Goal: Feedback & Contribution: Contribute content

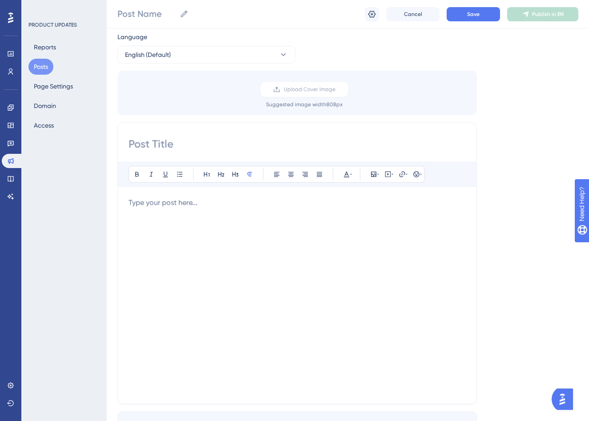
click at [260, 222] on div at bounding box center [297, 295] width 337 height 196
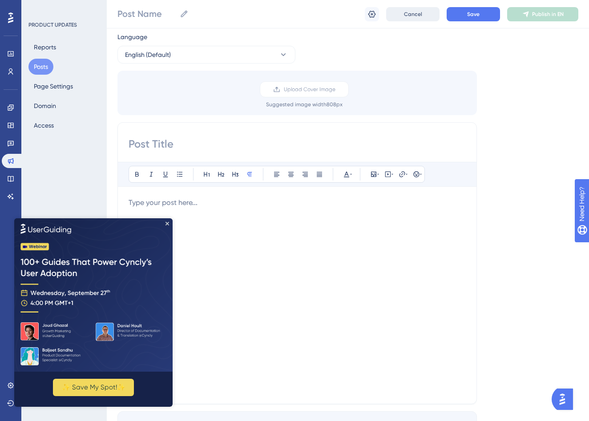
click at [418, 13] on span "Cancel" at bounding box center [413, 14] width 18 height 7
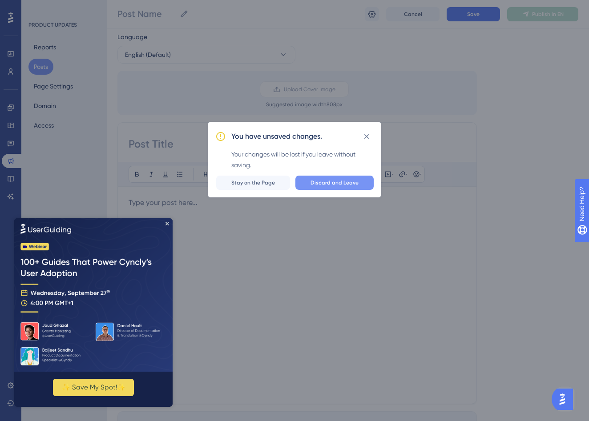
click at [334, 177] on button "Discard and Leave" at bounding box center [334, 183] width 78 height 14
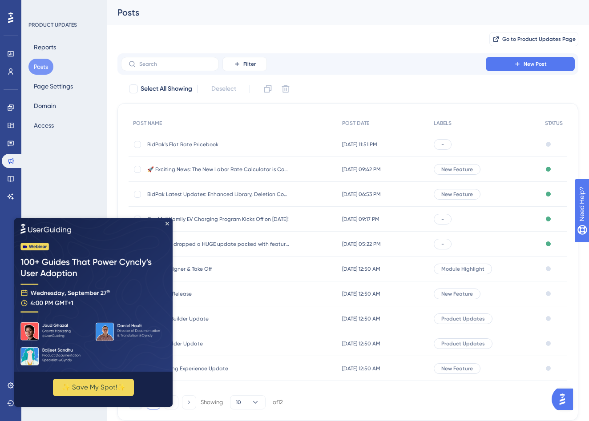
click at [193, 141] on span "BidPak's Flat Rate Pricebook" at bounding box center [218, 144] width 142 height 7
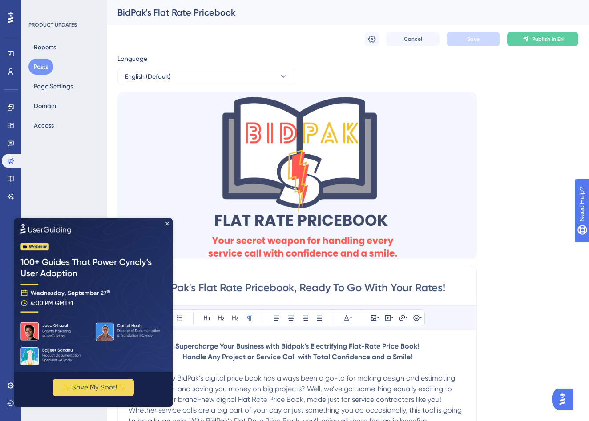
scroll to position [178, 0]
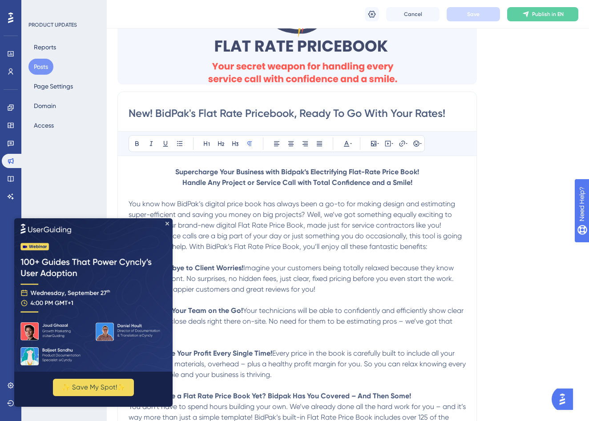
click at [168, 220] on img at bounding box center [93, 294] width 158 height 153
drag, startPoint x: 167, startPoint y: 224, endPoint x: 181, endPoint y: 443, distance: 219.3
click at [167, 224] on icon "Close Preview" at bounding box center [167, 224] width 4 height 4
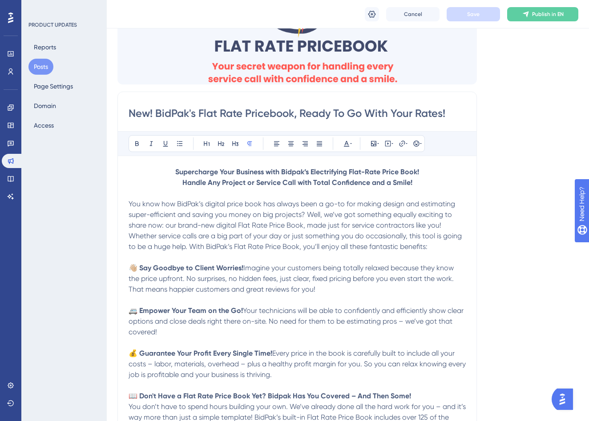
click at [236, 221] on p "You know how BidPak’s digital price book has always been a go-to for making des…" at bounding box center [297, 225] width 337 height 53
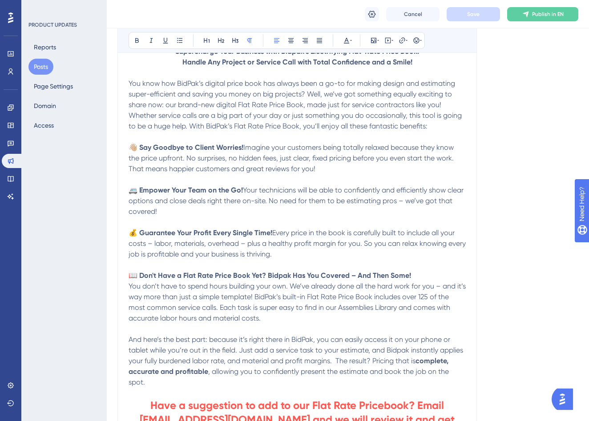
scroll to position [192, 0]
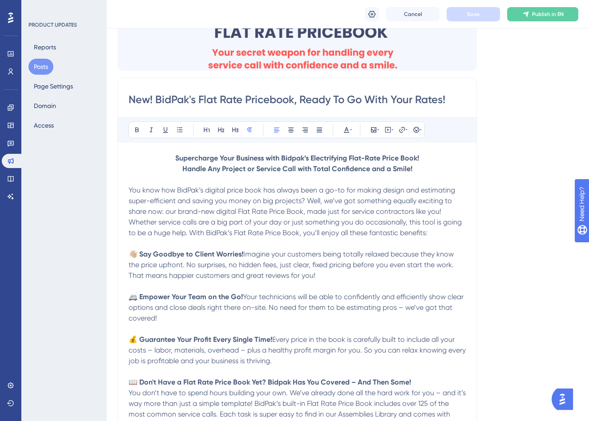
drag, startPoint x: 467, startPoint y: 317, endPoint x: 125, endPoint y: 186, distance: 365.2
click at [123, 186] on div "New! BidPak's Flat Rate Pricebook, Ready To Go With Your Rates! Bold Italic Und…" at bounding box center [296, 324] width 359 height 492
click at [157, 185] on p "You know how BidPak’s digital price book has always been a go-to for making des…" at bounding box center [297, 211] width 337 height 53
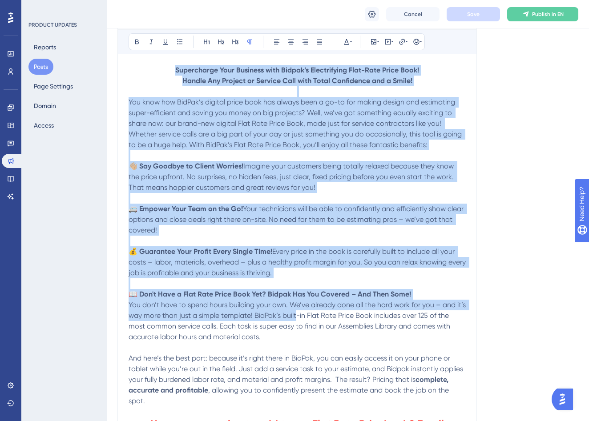
scroll to position [351, 0]
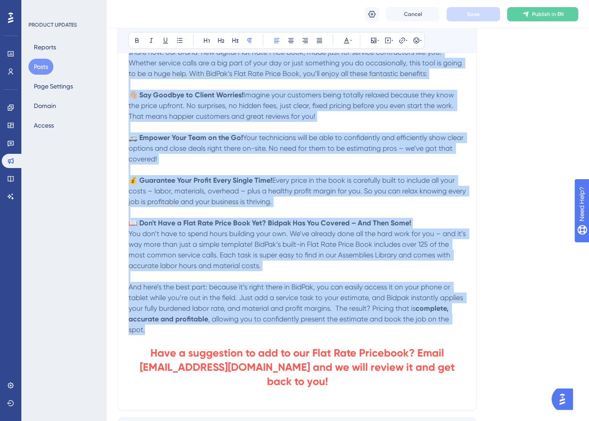
drag, startPoint x: 206, startPoint y: 168, endPoint x: 469, endPoint y: 321, distance: 304.0
click at [469, 322] on div "New! BidPak's Flat Rate Pricebook, Ready To Go With Your Rates! Bold Italic Und…" at bounding box center [296, 165] width 359 height 492
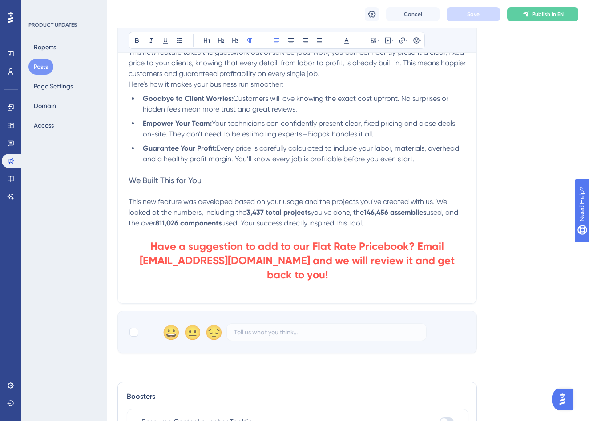
scroll to position [254, 0]
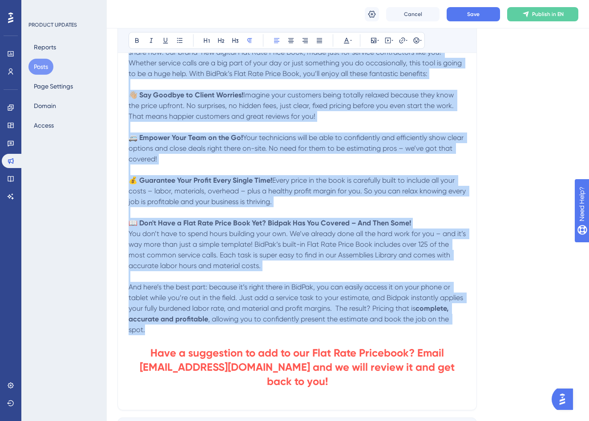
click at [201, 183] on strong "💰 Guarantee Your Profit Every Single Time!" at bounding box center [201, 180] width 144 height 8
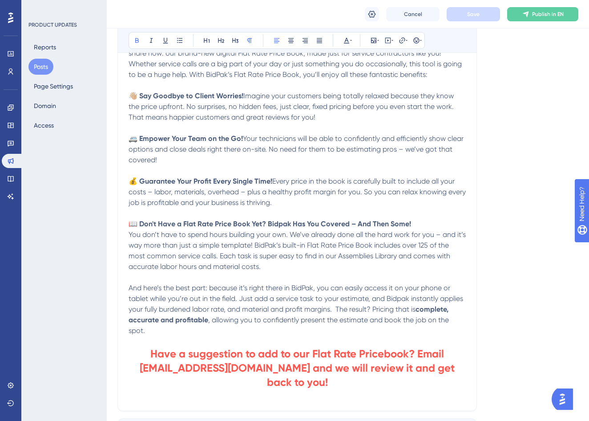
scroll to position [275, 0]
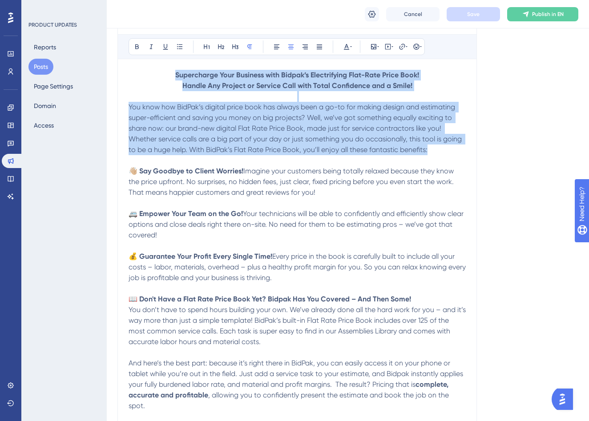
drag, startPoint x: 415, startPoint y: 147, endPoint x: 104, endPoint y: 68, distance: 320.5
click at [107, 68] on div "Performance Users Engagement Widgets Feedback Product Updates Knowledge Base AI…" at bounding box center [348, 222] width 482 height 994
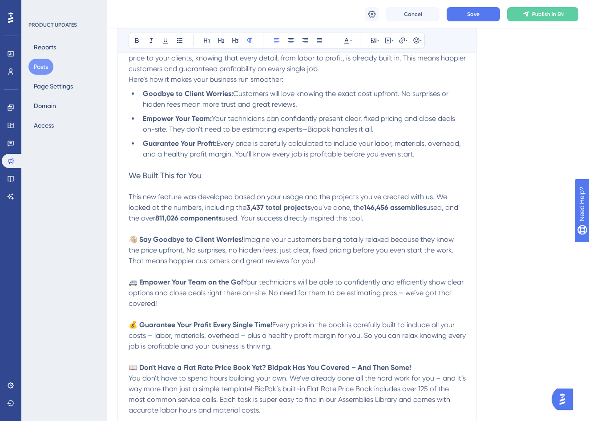
scroll to position [350, 0]
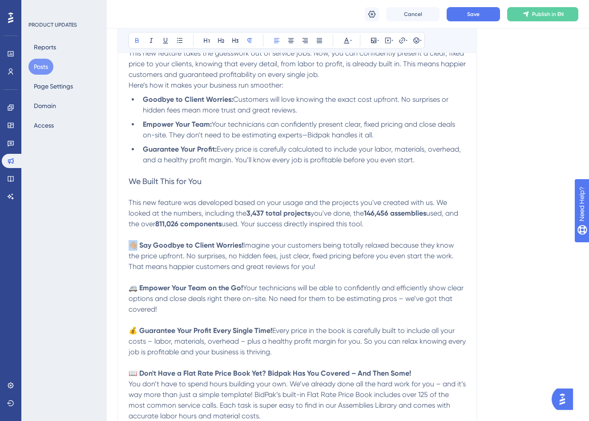
drag, startPoint x: 129, startPoint y: 245, endPoint x: 136, endPoint y: 246, distance: 7.6
click at [136, 246] on strong "👋🏼 Say Goodbye to Client Worries!" at bounding box center [186, 245] width 115 height 8
copy strong "👋🏼 S"
click at [141, 102] on li "Goodbye to Client Worries: Customers will love knowing the exact cost upfront. …" at bounding box center [302, 104] width 326 height 21
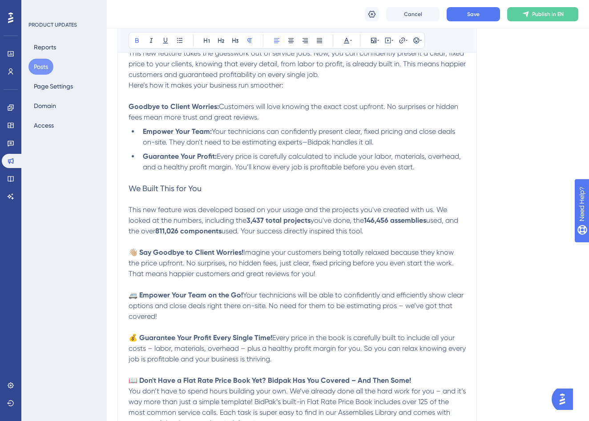
paste div
drag, startPoint x: 135, startPoint y: 296, endPoint x: 127, endPoint y: 297, distance: 8.1
click at [127, 297] on div "New! BidPak's Flat Rate Pricebook, Ready To Go With Your Rates! Bold Italic Und…" at bounding box center [296, 243] width 359 height 649
copy strong "🚐 E"
click at [144, 135] on strong "Empower Your Team:" at bounding box center [177, 131] width 69 height 8
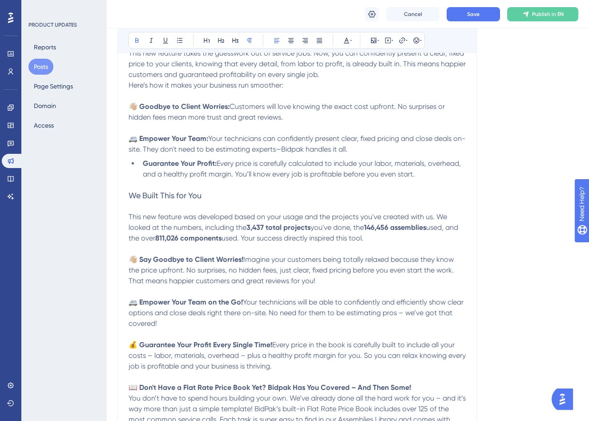
click at [141, 165] on li "Guarantee Your Profit: Every price is carefully calculated to include your labo…" at bounding box center [302, 168] width 326 height 21
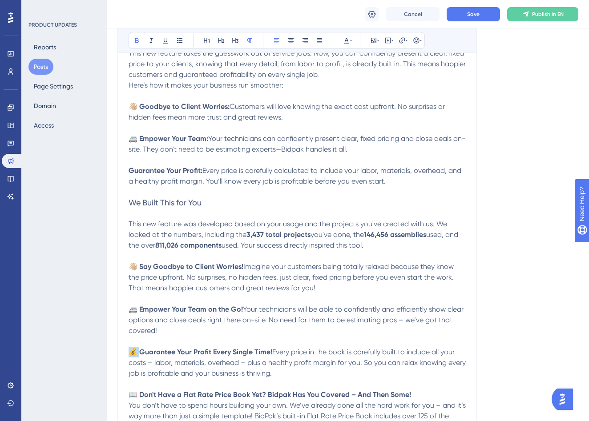
drag, startPoint x: 137, startPoint y: 353, endPoint x: 119, endPoint y: 352, distance: 18.3
click at [119, 352] on div "New! BidPak's Flat Rate Pricebook, Ready To Go With Your Rates! Bold Italic Und…" at bounding box center [296, 250] width 359 height 663
copy strong "💰 G"
click at [129, 172] on strong "Guarantee Your Profit:" at bounding box center [166, 170] width 74 height 8
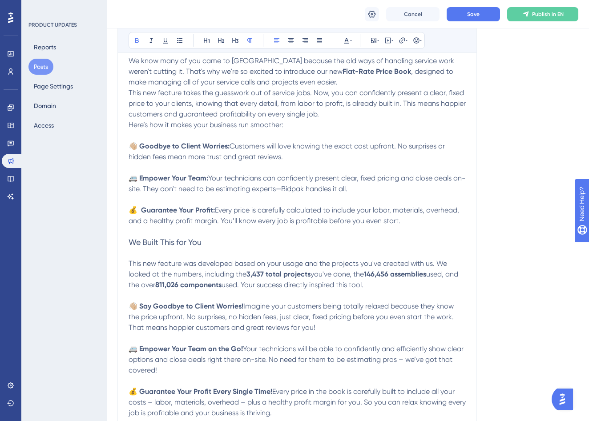
scroll to position [258, 0]
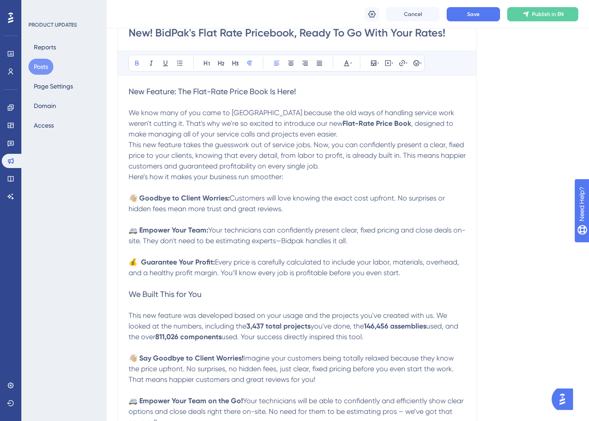
click at [310, 135] on p "We know many of you came to [GEOGRAPHIC_DATA] because the old ways of handling …" at bounding box center [297, 124] width 337 height 32
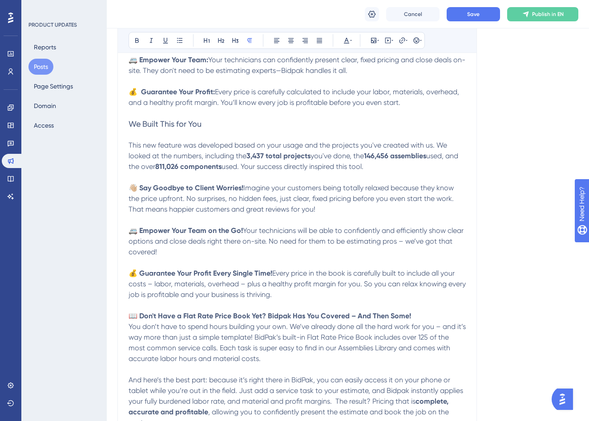
scroll to position [439, 0]
click at [217, 131] on p at bounding box center [297, 135] width 337 height 11
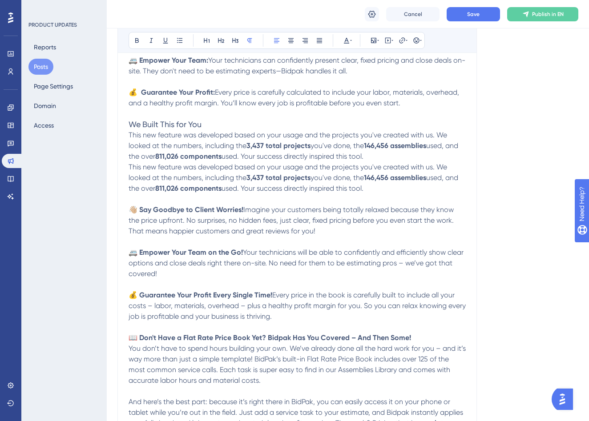
click at [401, 157] on p "This new feature was developed based on your usage and the projects you've crea…" at bounding box center [297, 146] width 337 height 32
drag, startPoint x: 375, startPoint y: 192, endPoint x: 117, endPoint y: 168, distance: 259.1
click at [117, 168] on div "Performance Users Engagement Widgets Feedback Product Updates Knowledge Base AI…" at bounding box center [348, 159] width 482 height 1197
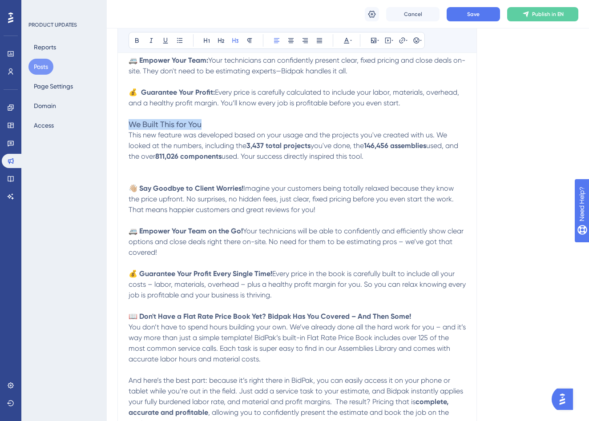
drag, startPoint x: 180, startPoint y: 124, endPoint x: 111, endPoint y: 125, distance: 68.9
click at [111, 125] on div "Performance Users Engagement Widgets Feedback Product Updates Knowledge Base AI…" at bounding box center [348, 148] width 482 height 1175
drag, startPoint x: 133, startPoint y: 38, endPoint x: 145, endPoint y: 49, distance: 16.7
click at [133, 38] on button at bounding box center [137, 40] width 12 height 12
click at [205, 142] on span "This new feature was developed based on your usage and the projects you've crea…" at bounding box center [289, 140] width 320 height 19
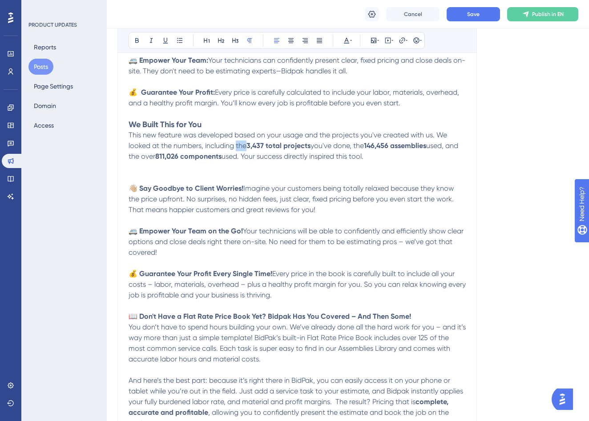
drag, startPoint x: 240, startPoint y: 147, endPoint x: 246, endPoint y: 146, distance: 6.3
click at [246, 146] on span "This new feature was developed based on your usage and the projects you've crea…" at bounding box center [289, 140] width 320 height 19
drag, startPoint x: 265, startPoint y: 147, endPoint x: 256, endPoint y: 147, distance: 8.5
click at [254, 147] on strong "3,437 total projects" at bounding box center [282, 145] width 64 height 8
drag, startPoint x: 252, startPoint y: 147, endPoint x: 276, endPoint y: 146, distance: 24.1
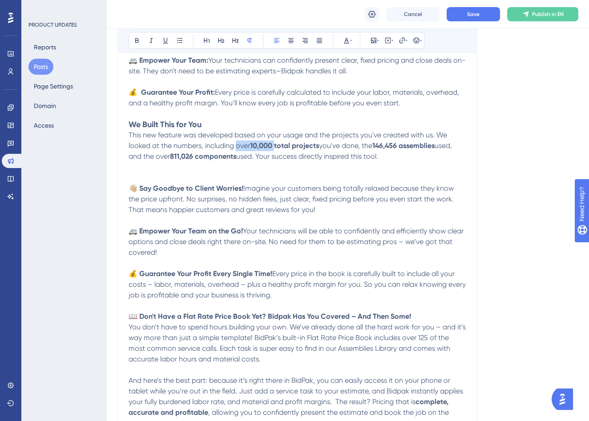
click at [276, 146] on p "This new feature was developed based on your usage and the projects you've crea…" at bounding box center [297, 146] width 337 height 32
drag, startPoint x: 338, startPoint y: 146, endPoint x: 364, endPoint y: 145, distance: 26.2
click at [364, 145] on strong "146,456 assemblies" at bounding box center [363, 145] width 62 height 8
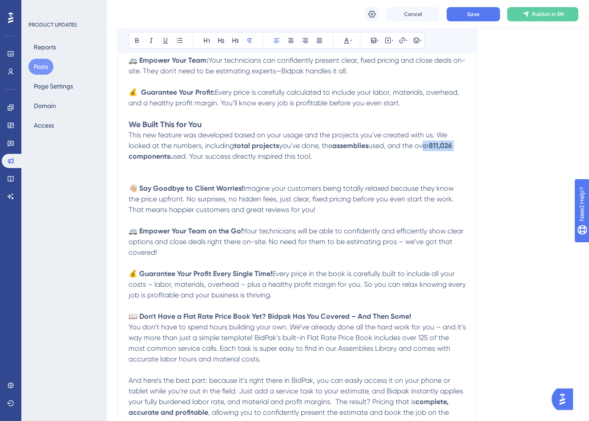
drag, startPoint x: 424, startPoint y: 147, endPoint x: 469, endPoint y: 145, distance: 44.9
click at [469, 145] on div "New! BidPak's Flat Rate Pricebook, Ready To Go With Your Rates! Bold Italic Und…" at bounding box center [296, 167] width 359 height 673
drag, startPoint x: 149, startPoint y: 159, endPoint x: 143, endPoint y: 158, distance: 6.7
click at [181, 158] on span "used. Your success directly inspired this tool." at bounding box center [252, 156] width 142 height 8
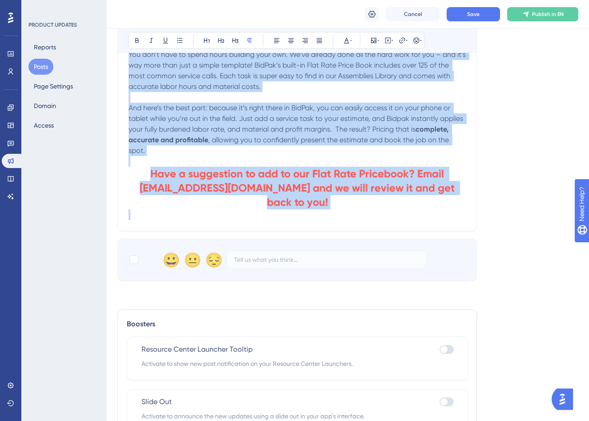
scroll to position [745, 0]
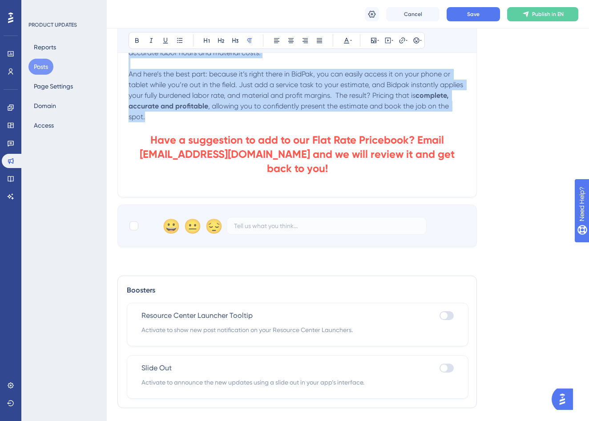
drag, startPoint x: 135, startPoint y: 176, endPoint x: 474, endPoint y: 109, distance: 345.0
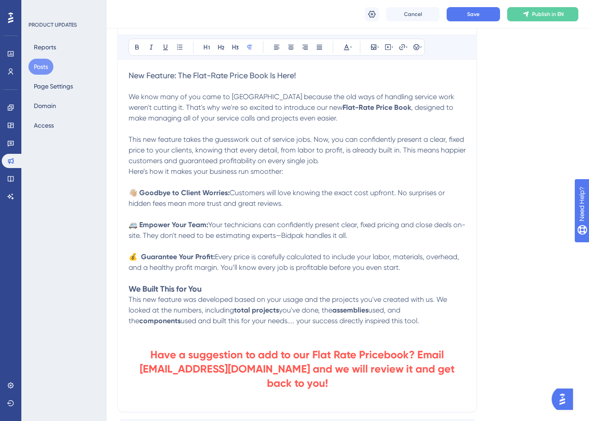
scroll to position [270, 0]
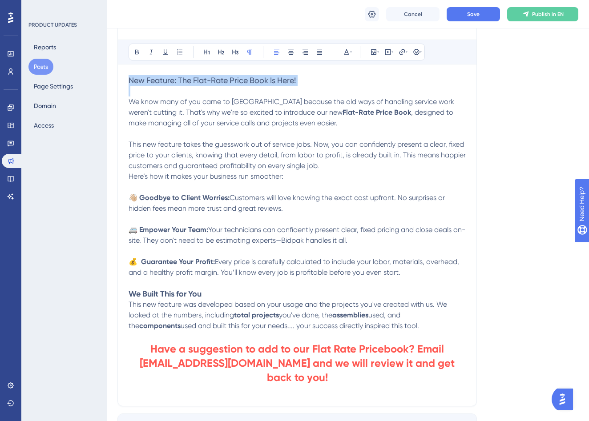
drag, startPoint x: 309, startPoint y: 84, endPoint x: 125, endPoint y: 70, distance: 184.2
click at [125, 70] on div "New! BidPak's Flat Rate Pricebook, Ready To Go With Your Rates! Bold Italic Und…" at bounding box center [296, 203] width 359 height 407
click at [208, 48] on icon at bounding box center [206, 51] width 7 height 7
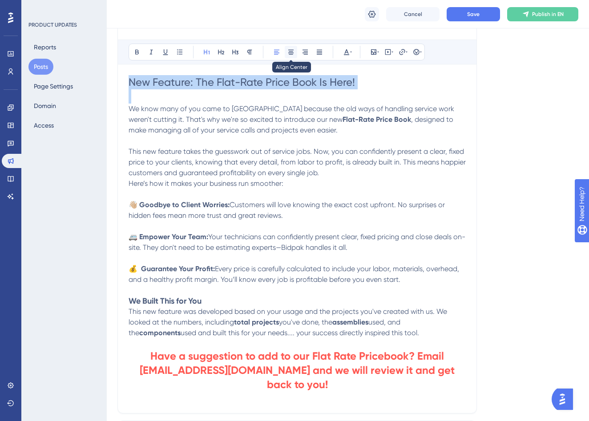
click at [291, 53] on icon at bounding box center [290, 51] width 7 height 7
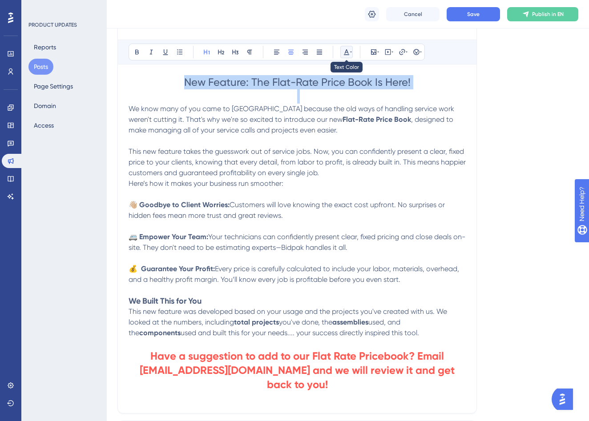
click at [349, 52] on icon at bounding box center [346, 51] width 7 height 7
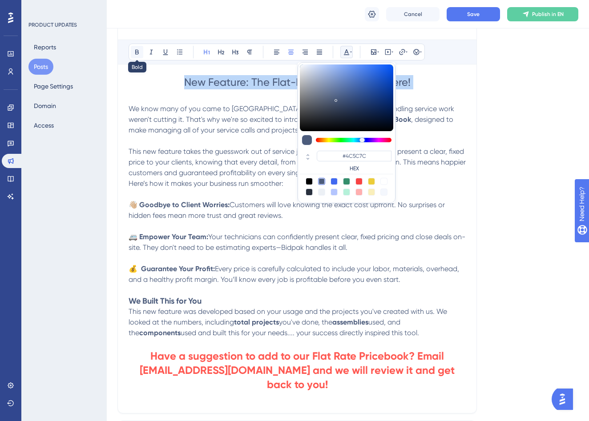
click at [134, 48] on button at bounding box center [137, 52] width 12 height 12
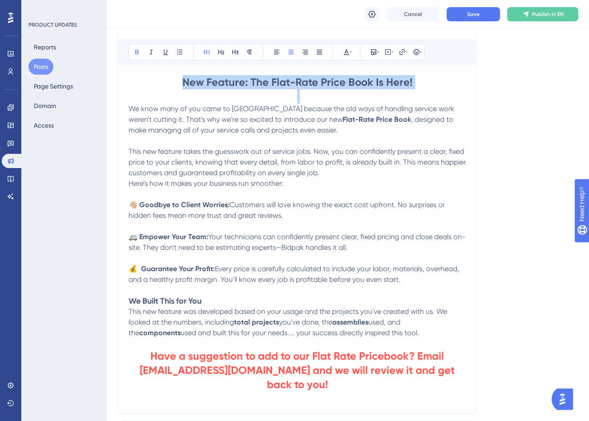
click at [217, 161] on span "This new feature takes the guesswork out of service jobs. Now, you can confiden…" at bounding box center [298, 162] width 339 height 30
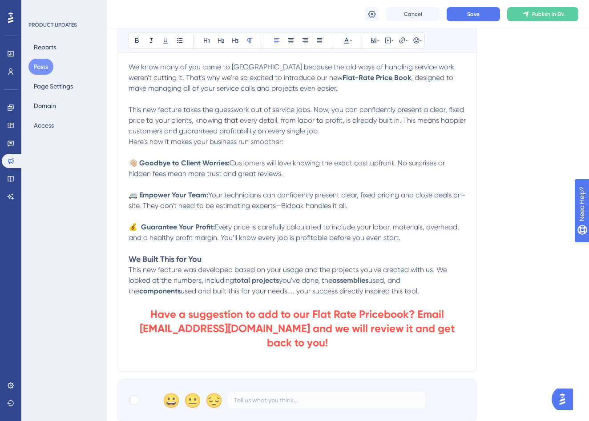
scroll to position [337, 0]
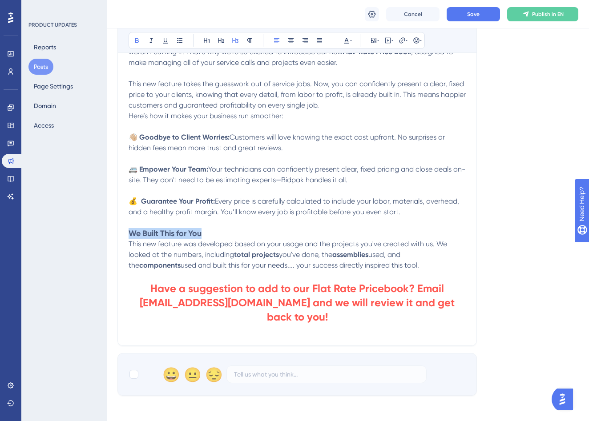
drag, startPoint x: 209, startPoint y: 233, endPoint x: 110, endPoint y: 235, distance: 98.3
click at [110, 235] on div "Performance Users Engagement Widgets Feedback Product Updates Knowledge Base AI…" at bounding box center [348, 120] width 482 height 915
click at [209, 42] on icon at bounding box center [206, 40] width 7 height 7
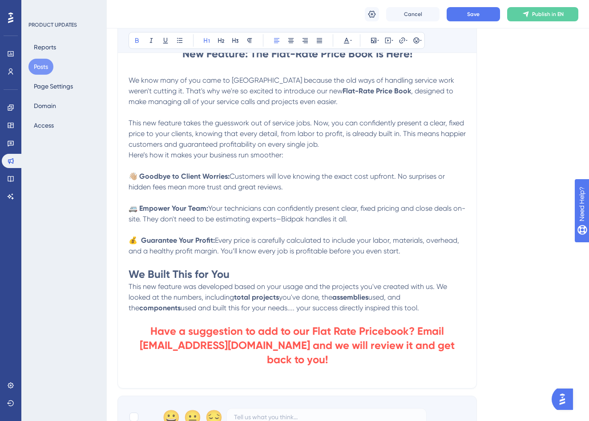
scroll to position [261, 0]
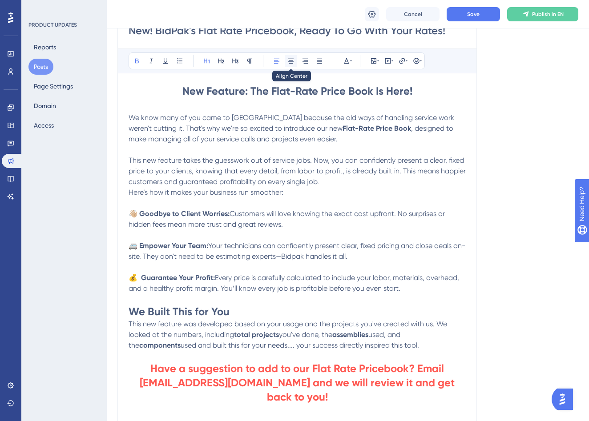
click at [291, 60] on icon at bounding box center [290, 60] width 7 height 7
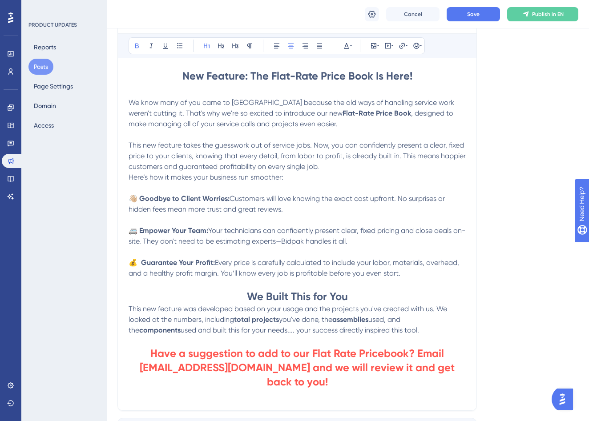
scroll to position [311, 0]
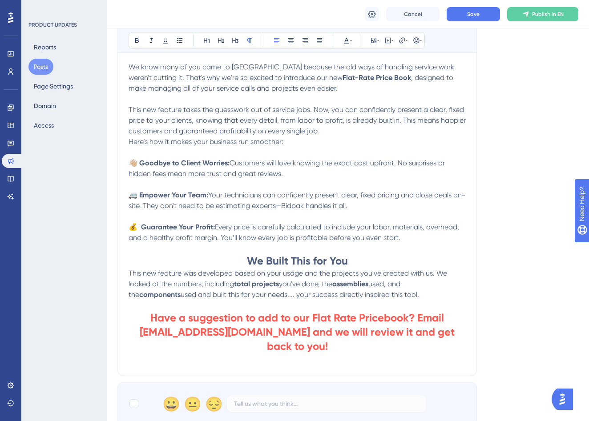
drag, startPoint x: 367, startPoint y: 299, endPoint x: 124, endPoint y: 273, distance: 243.8
click at [124, 273] on div "New! BidPak's Flat Rate Pricebook, Ready To Go With Your Rates! Bold Italic Und…" at bounding box center [296, 166] width 359 height 417
copy p "This new feature was developed based on your usage and the projects you've crea…"
click at [307, 287] on span "This new feature was built for you, directly inspired by your success. We analy…" at bounding box center [296, 284] width 334 height 30
drag, startPoint x: 279, startPoint y: 285, endPoint x: 322, endPoint y: 285, distance: 42.7
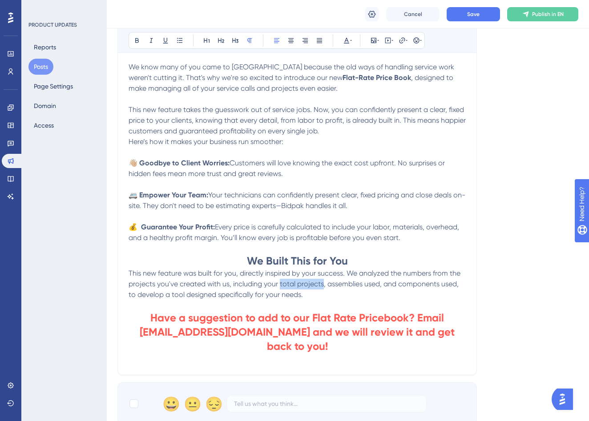
click at [322, 285] on span "This new feature was built for you, directly inspired by your success. We analy…" at bounding box center [296, 284] width 334 height 30
click at [338, 286] on span ", assemblies used, and components used, to develop a tool designed specifically…" at bounding box center [294, 289] width 331 height 19
click at [370, 286] on span "used, and components used, to develop a tool designed specifically for your nee…" at bounding box center [297, 289] width 337 height 19
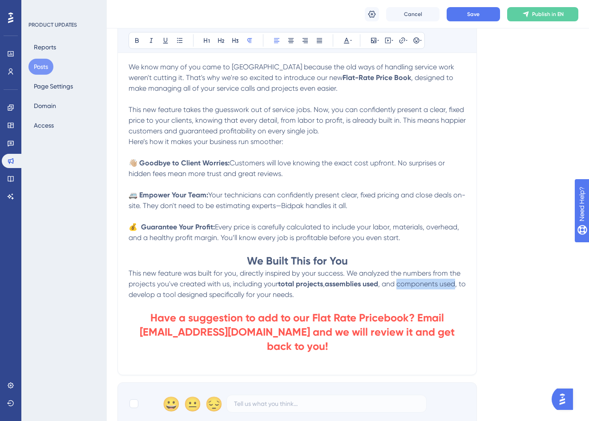
drag, startPoint x: 399, startPoint y: 286, endPoint x: 457, endPoint y: 285, distance: 57.8
click at [457, 285] on span ", and components used, to develop a tool designed specifically for your needs." at bounding box center [298, 289] width 339 height 19
drag, startPoint x: 355, startPoint y: 294, endPoint x: 338, endPoint y: 297, distance: 17.6
click at [355, 295] on p "This new feature was built for you, directly inspired by your success. We analy…" at bounding box center [297, 284] width 337 height 32
click at [483, 16] on button "Save" at bounding box center [473, 14] width 53 height 14
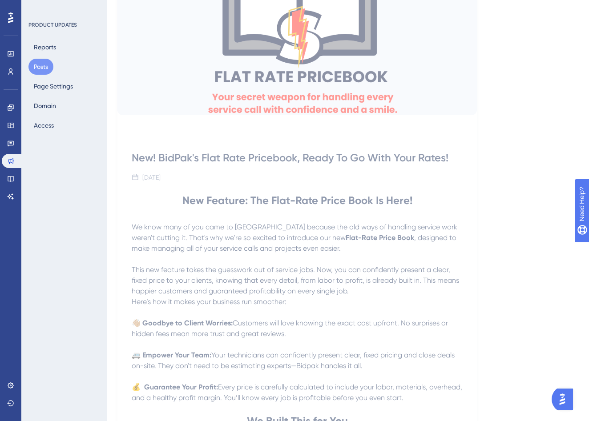
scroll to position [334, 0]
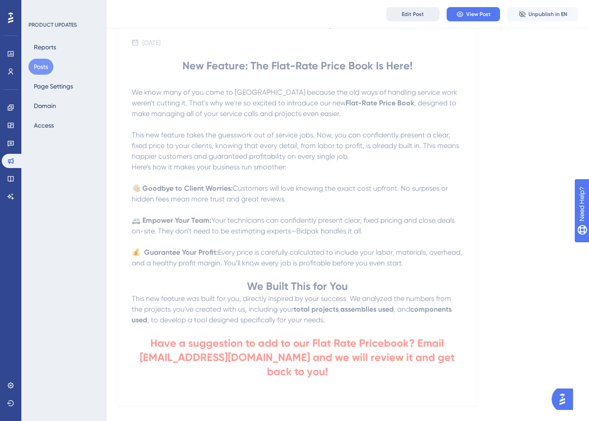
click at [399, 16] on button "Edit Post" at bounding box center [412, 14] width 53 height 14
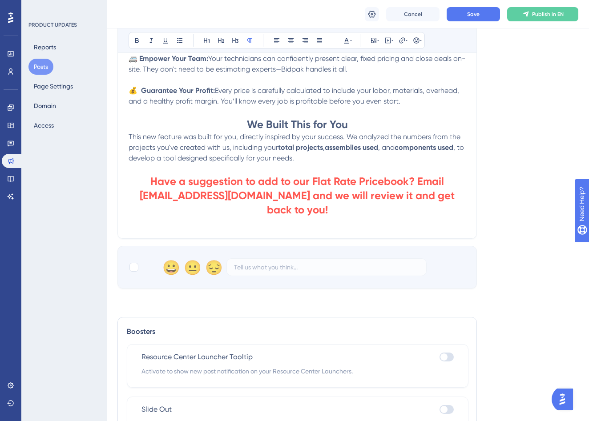
scroll to position [499, 0]
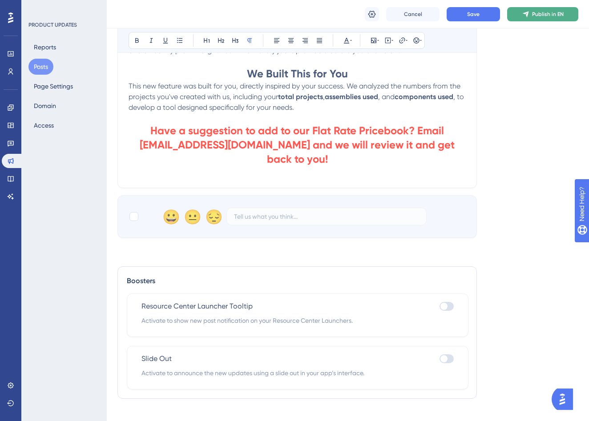
click at [531, 13] on button "Publish in EN" at bounding box center [542, 14] width 71 height 14
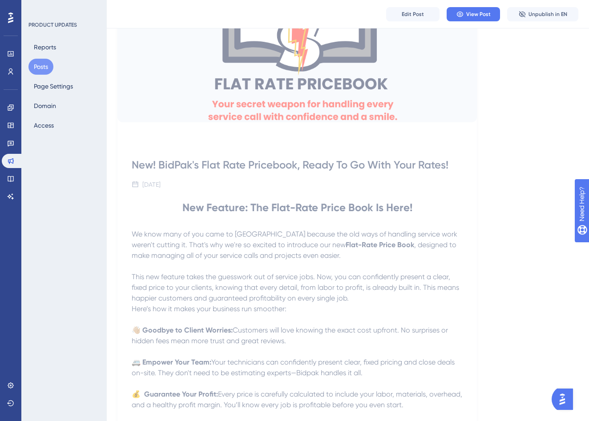
scroll to position [0, 0]
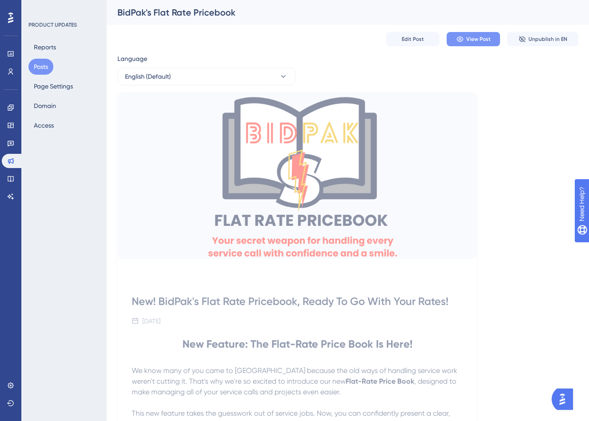
click at [469, 40] on span "View Post" at bounding box center [478, 39] width 24 height 7
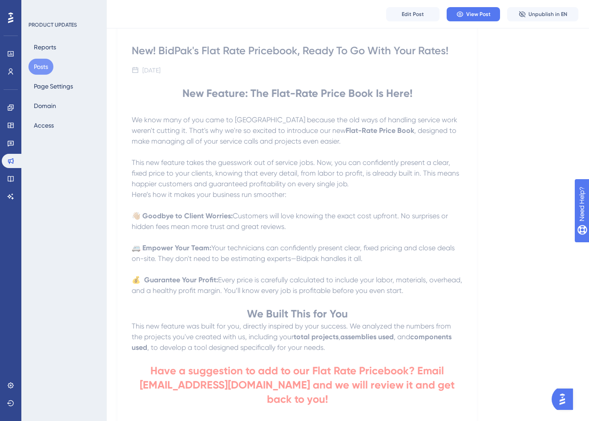
scroll to position [282, 0]
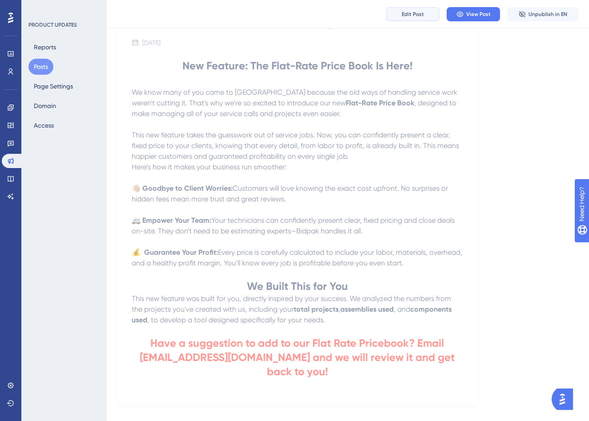
click at [406, 12] on span "Edit Post" at bounding box center [413, 14] width 22 height 7
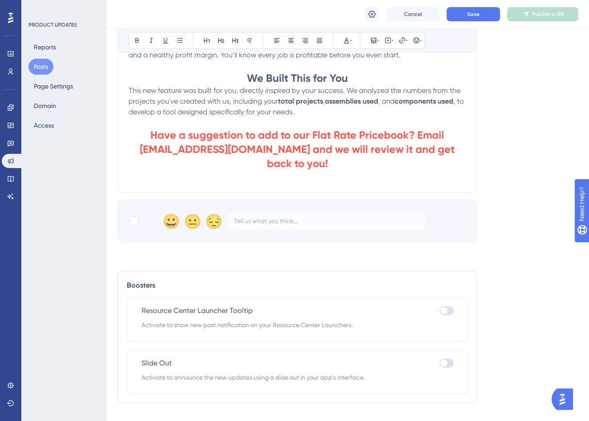
scroll to position [499, 0]
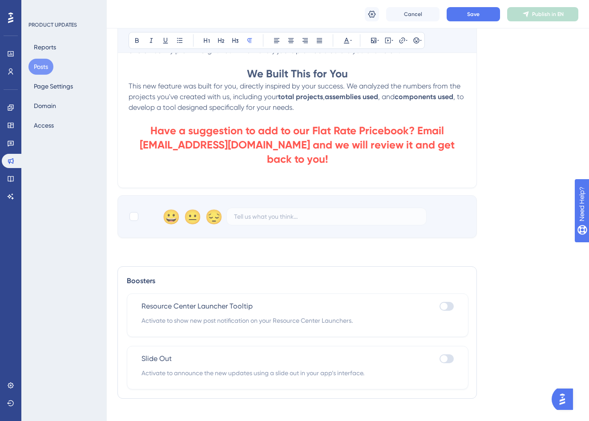
click at [439, 301] on div "Resource Center Launcher Tooltip" at bounding box center [297, 306] width 312 height 11
click at [447, 303] on div at bounding box center [443, 306] width 7 height 7
click at [439, 306] on input "checkbox" at bounding box center [439, 306] width 0 height 0
checkbox input "true"
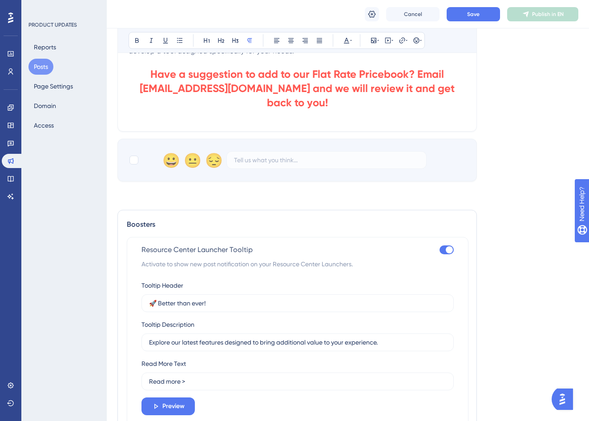
scroll to position [577, 0]
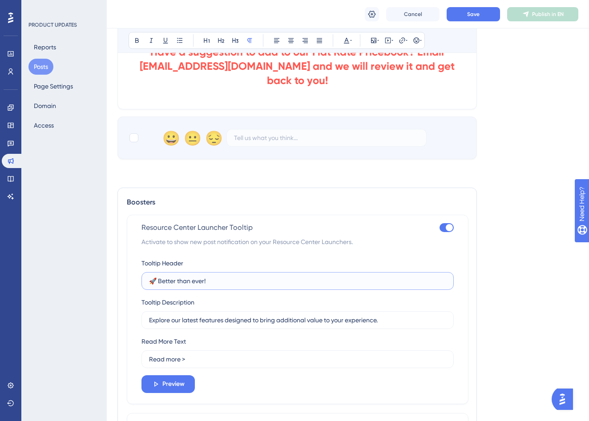
drag, startPoint x: 214, startPoint y: 269, endPoint x: 157, endPoint y: 268, distance: 56.9
click at [157, 276] on input "🚀 Better than ever!" at bounding box center [297, 281] width 297 height 10
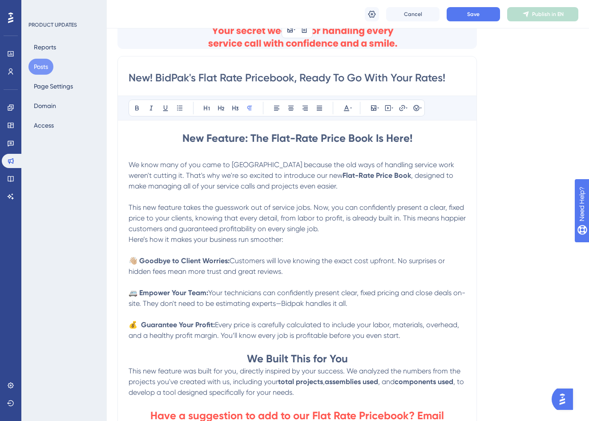
scroll to position [0, 0]
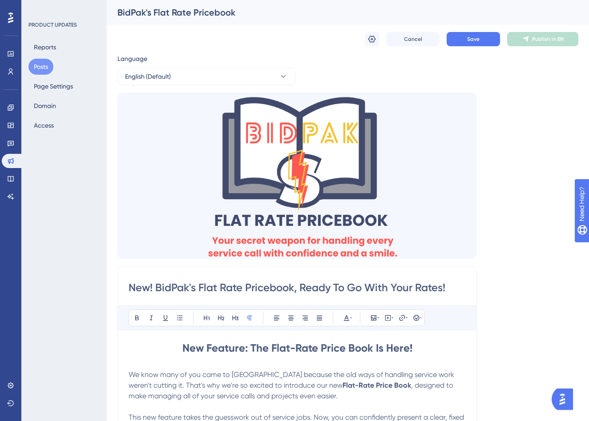
drag, startPoint x: 129, startPoint y: 286, endPoint x: 471, endPoint y: 293, distance: 341.7
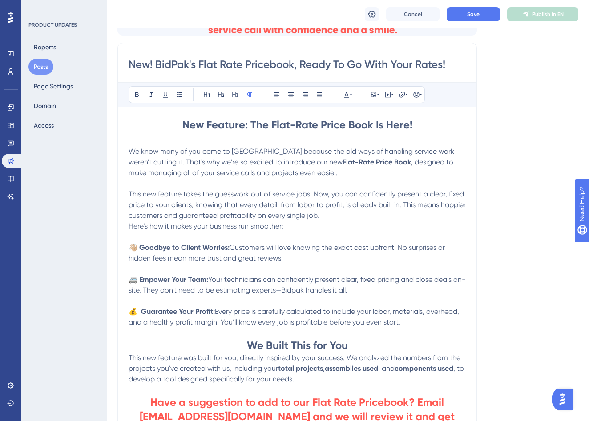
scroll to position [645, 0]
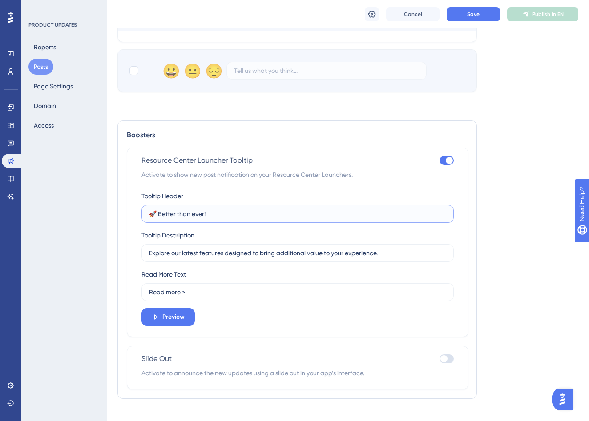
drag, startPoint x: 195, startPoint y: 199, endPoint x: 157, endPoint y: 201, distance: 38.3
click at [157, 209] on input "🚀 Better than ever!" at bounding box center [297, 214] width 297 height 10
paste input "New! BidPak's Flat Rate Pricebook, Ready To Go With Your Rates"
type input "🚀 New! BidPak's Flat Rate Pricebook, Ready To Go With Your Rates!"
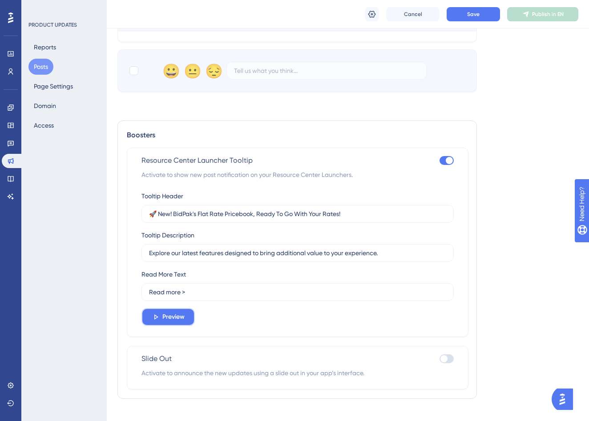
click at [173, 312] on span "Preview" at bounding box center [173, 317] width 22 height 11
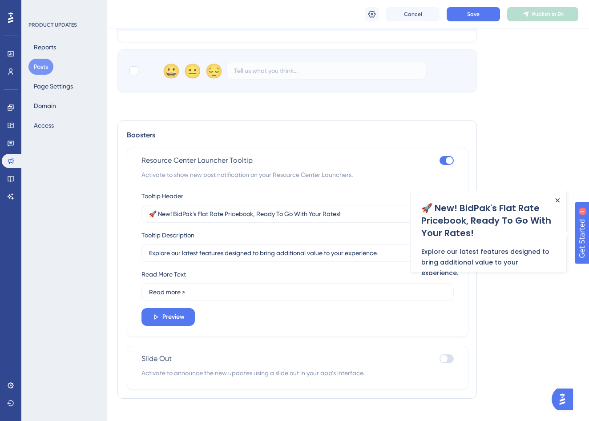
click at [558, 200] on icon "Close Announcement" at bounding box center [557, 200] width 4 height 4
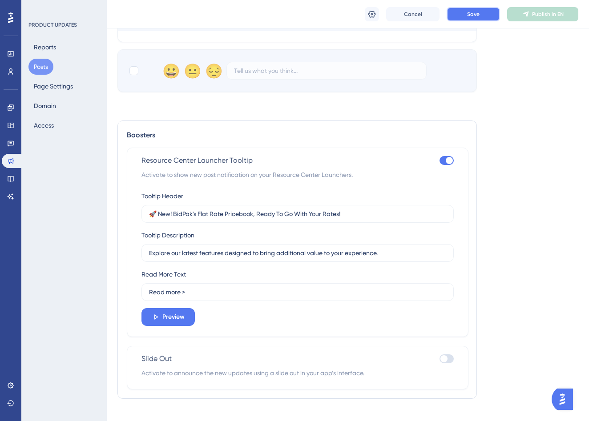
click at [462, 13] on button "Save" at bounding box center [473, 14] width 53 height 14
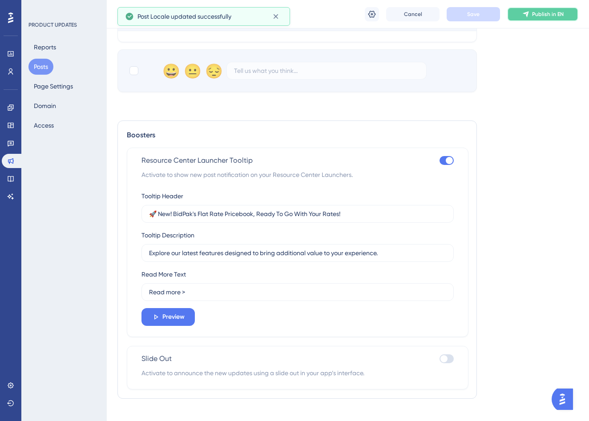
click at [536, 15] on span "Publish in EN" at bounding box center [548, 14] width 32 height 7
